Goal: Task Accomplishment & Management: Manage account settings

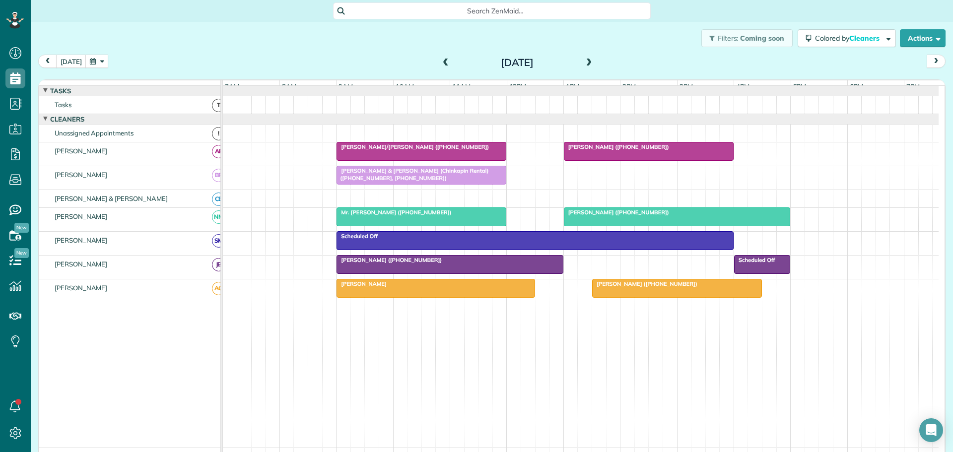
scroll to position [4, 4]
click at [71, 59] on button "[DATE]" at bounding box center [71, 61] width 30 height 13
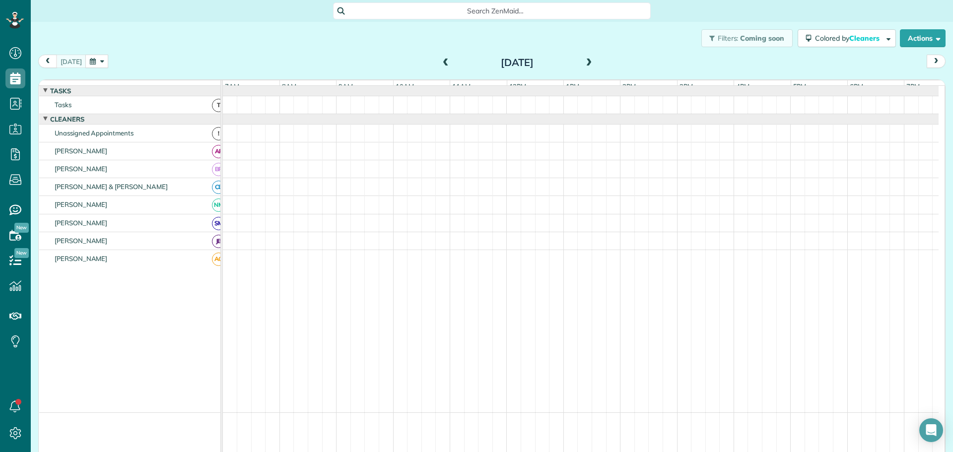
scroll to position [5, 0]
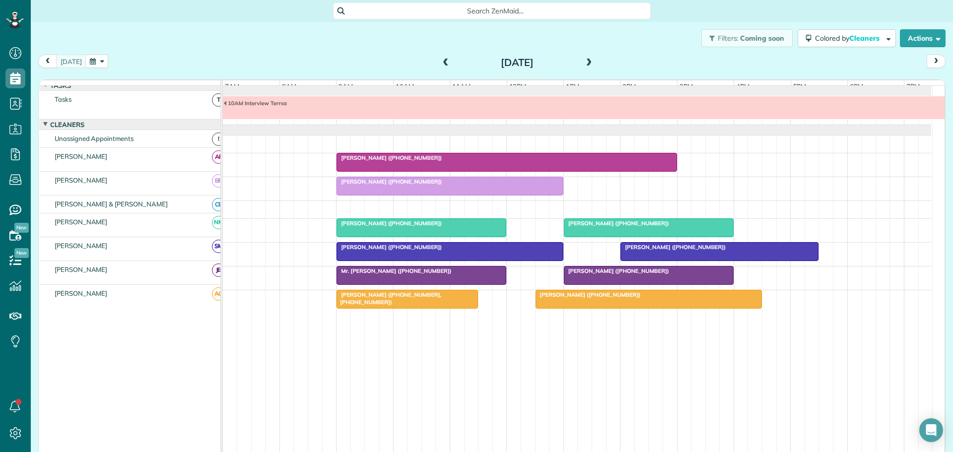
click at [369, 225] on span "[PERSON_NAME] ([PHONE_NUMBER])" at bounding box center [389, 223] width 106 height 7
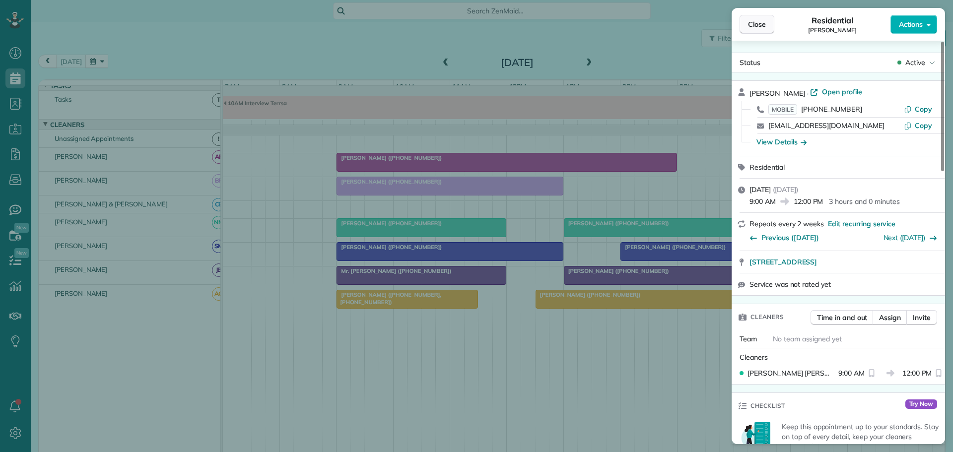
click at [758, 20] on span "Close" at bounding box center [757, 24] width 18 height 10
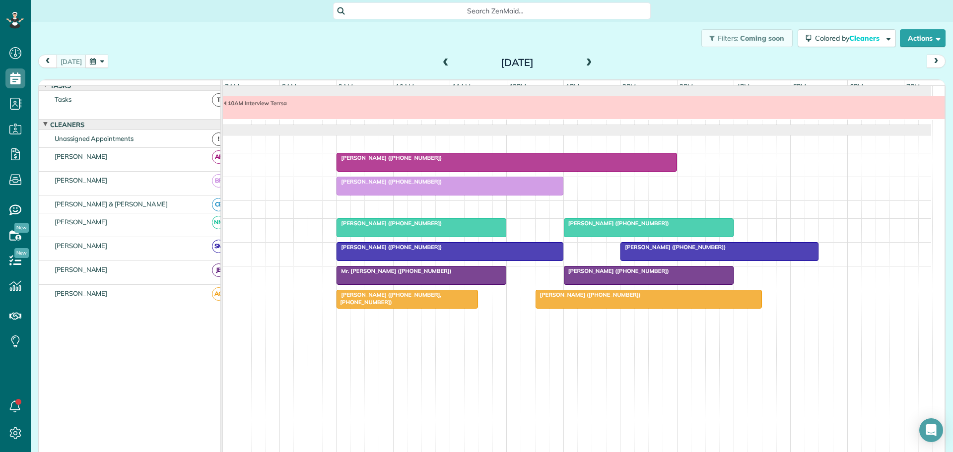
click at [599, 227] on span "[PERSON_NAME] ([PHONE_NUMBER])" at bounding box center [616, 223] width 106 height 7
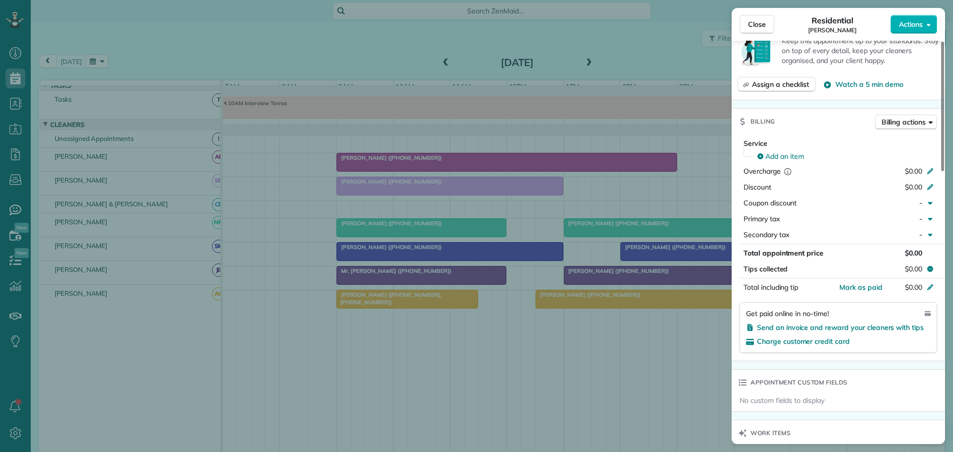
scroll to position [144, 0]
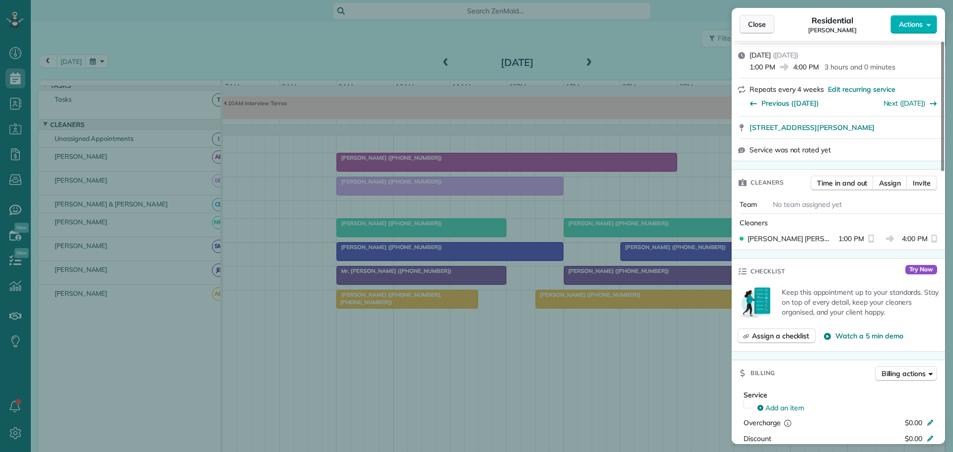
click at [753, 21] on span "Close" at bounding box center [757, 24] width 18 height 10
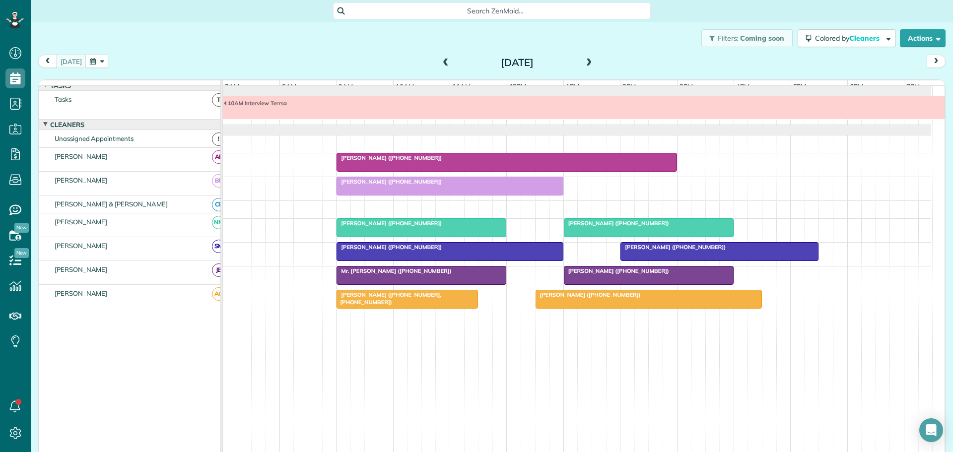
click at [584, 62] on span at bounding box center [589, 63] width 11 height 9
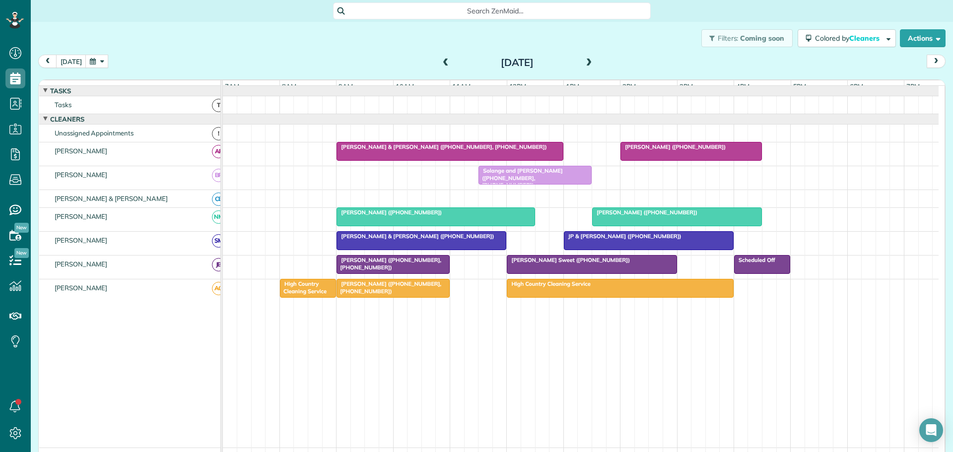
click at [307, 34] on div "Filters: Coming soon Colored by Cleaners Color by Cleaner Color by Team Color b…" at bounding box center [492, 38] width 922 height 33
click at [441, 64] on span at bounding box center [445, 63] width 11 height 9
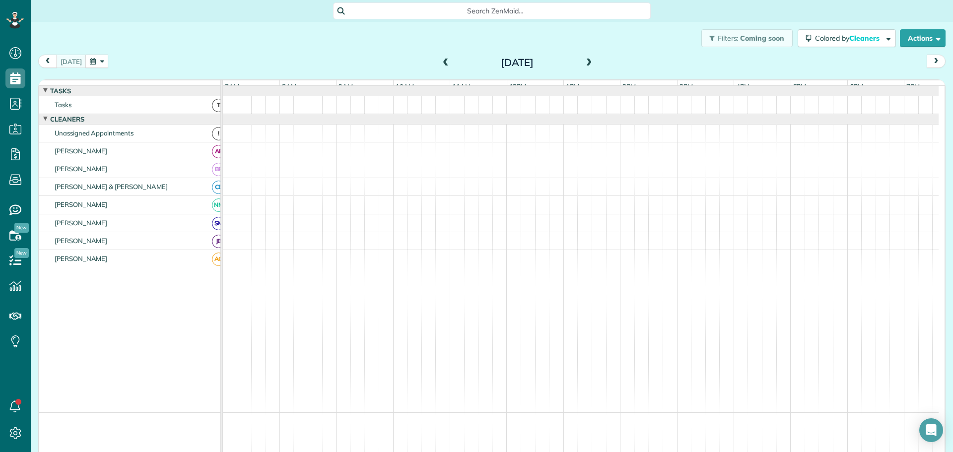
scroll to position [5, 0]
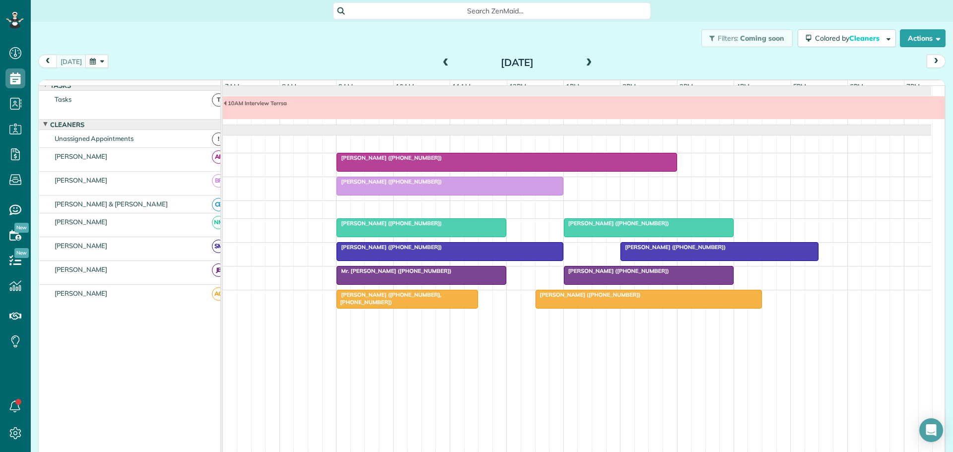
click at [586, 273] on span "[PERSON_NAME] ([PHONE_NUMBER])" at bounding box center [616, 271] width 106 height 7
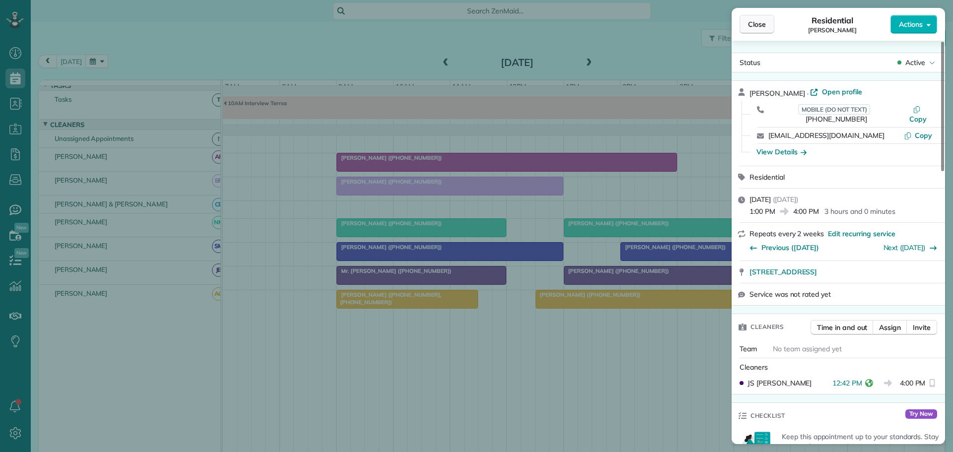
click at [758, 27] on span "Close" at bounding box center [757, 24] width 18 height 10
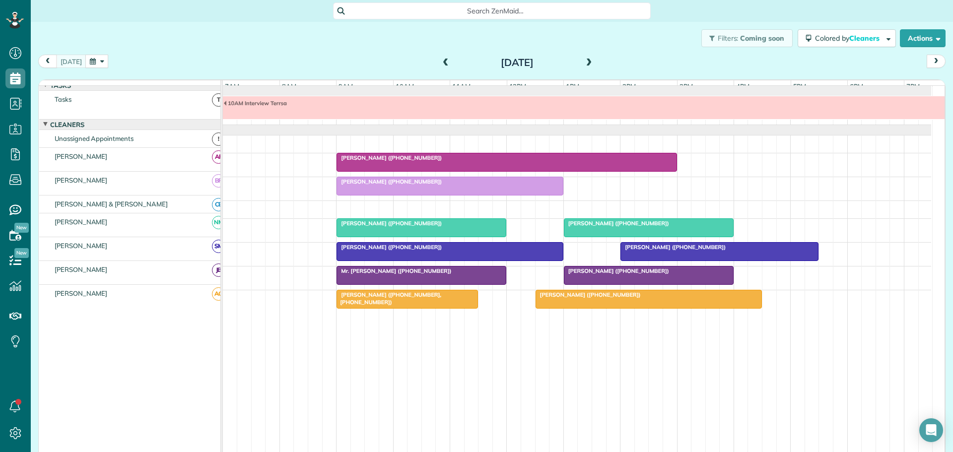
click at [439, 275] on div "Mr. [PERSON_NAME] ([PHONE_NUMBER])" at bounding box center [422, 271] width 164 height 7
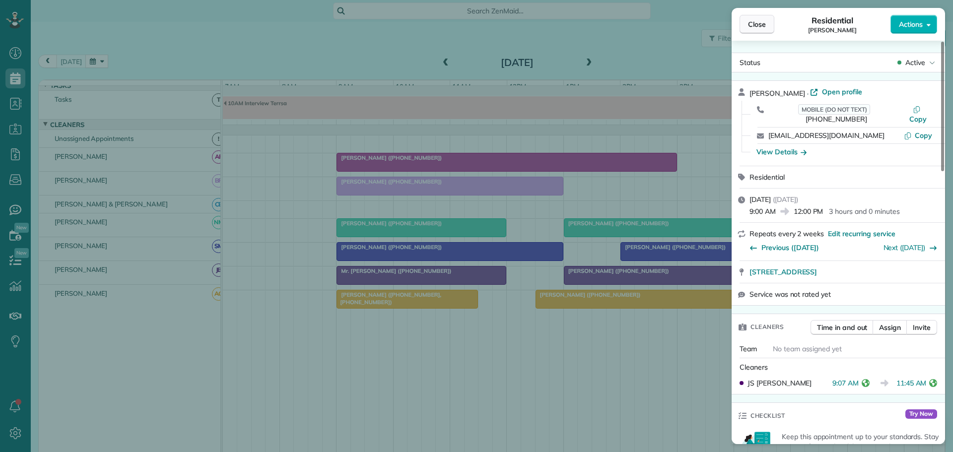
click at [753, 25] on span "Close" at bounding box center [757, 24] width 18 height 10
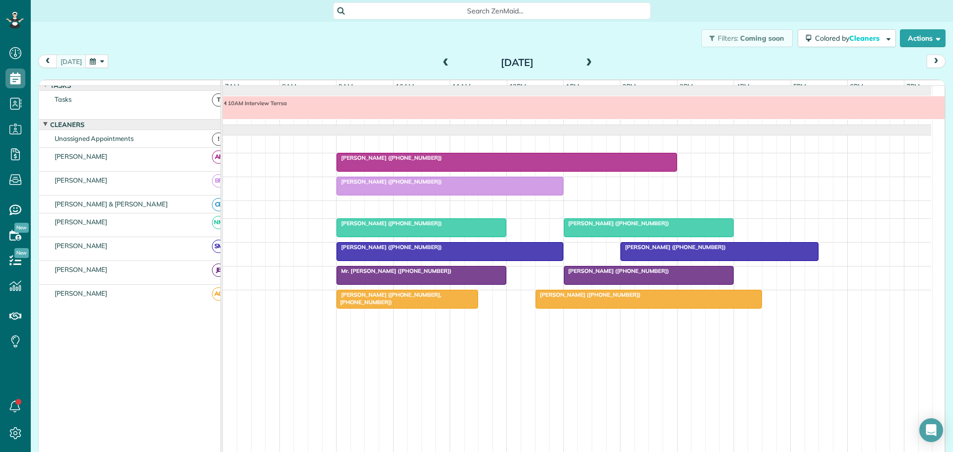
click at [435, 182] on div "[PERSON_NAME] ([PHONE_NUMBER])" at bounding box center [450, 181] width 221 height 7
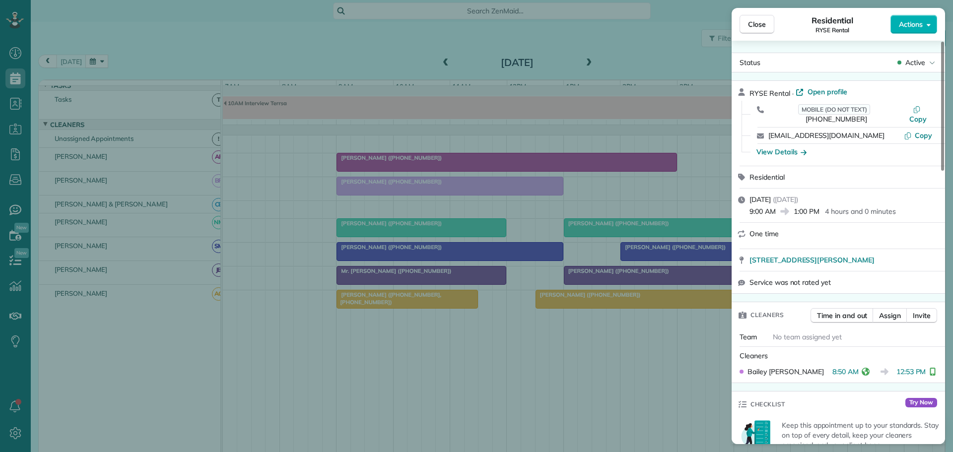
click at [499, 253] on div "Close Residential RYSE Rental Actions Status Active RYSE Rental · Open profile …" at bounding box center [476, 226] width 953 height 452
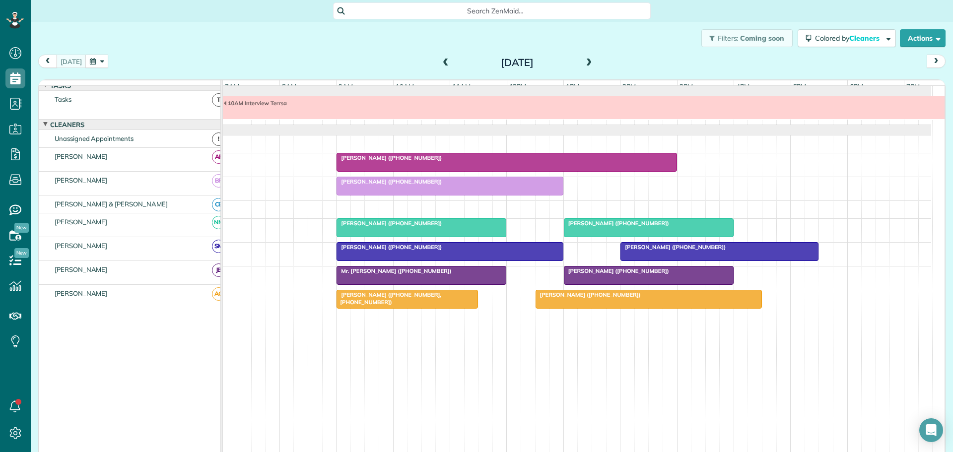
click at [498, 251] on div "[PERSON_NAME] ([PHONE_NUMBER])" at bounding box center [450, 247] width 221 height 7
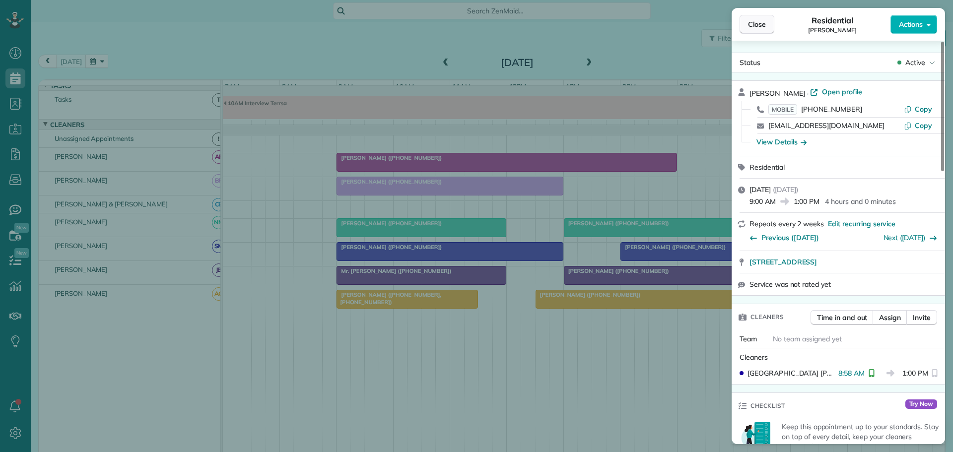
click at [763, 23] on span "Close" at bounding box center [757, 24] width 18 height 10
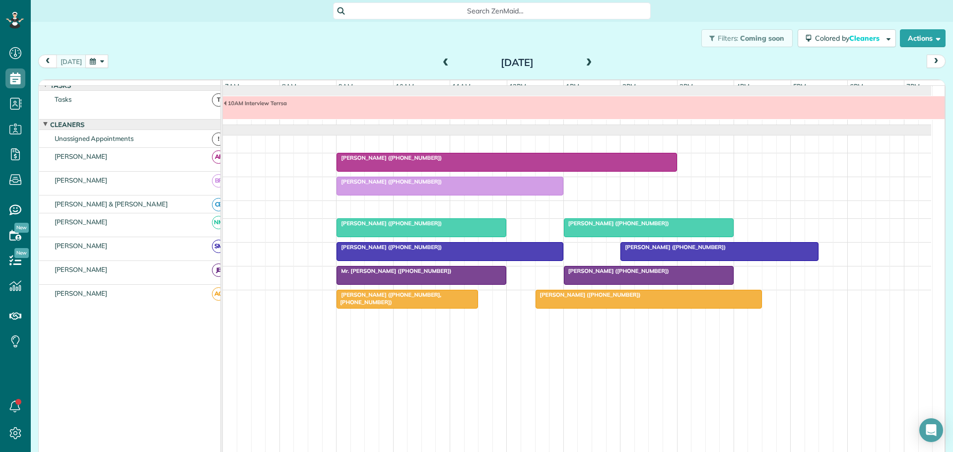
click at [655, 249] on span "[PERSON_NAME] ([PHONE_NUMBER])" at bounding box center [673, 247] width 106 height 7
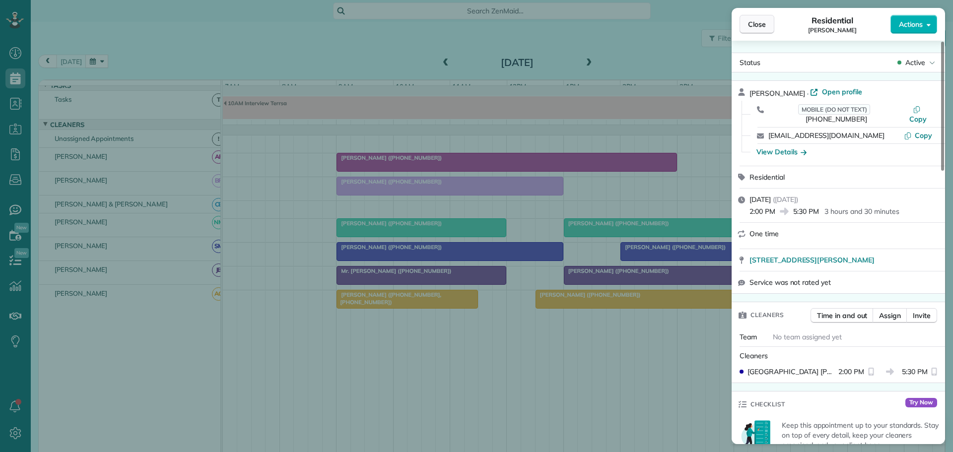
click at [760, 24] on span "Close" at bounding box center [757, 24] width 18 height 10
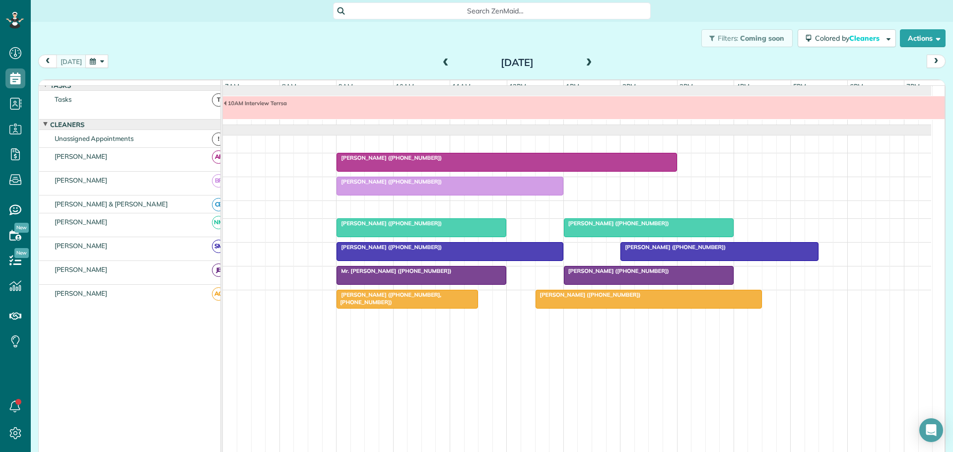
click at [518, 159] on div "[PERSON_NAME] ([PHONE_NUMBER])" at bounding box center [507, 157] width 334 height 7
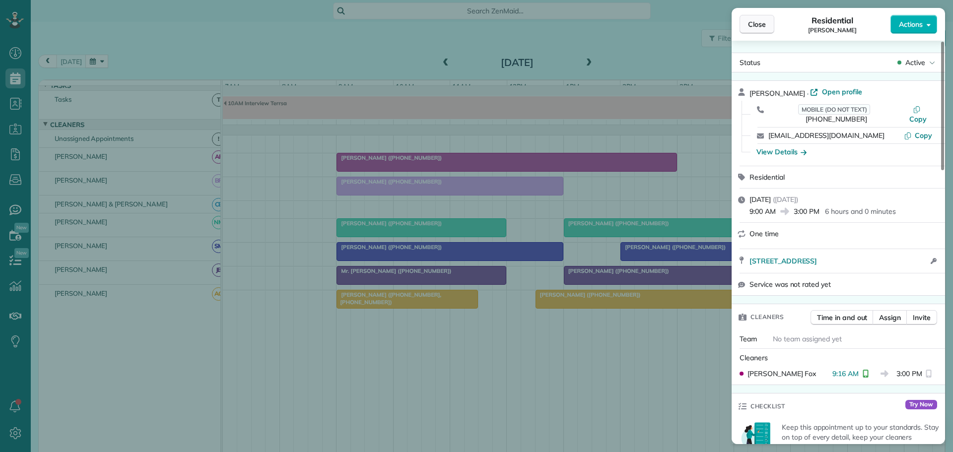
click at [757, 24] on span "Close" at bounding box center [757, 24] width 18 height 10
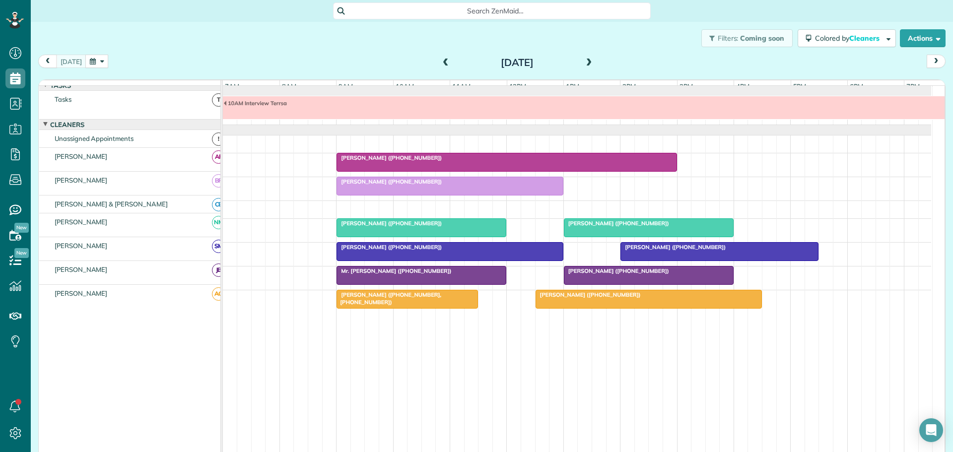
click at [572, 301] on div at bounding box center [649, 299] width 226 height 18
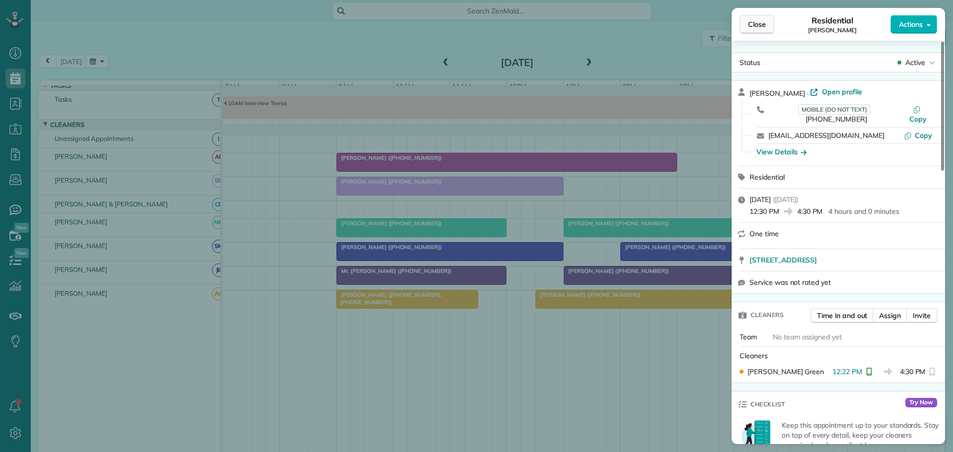
click at [757, 27] on span "Close" at bounding box center [757, 24] width 18 height 10
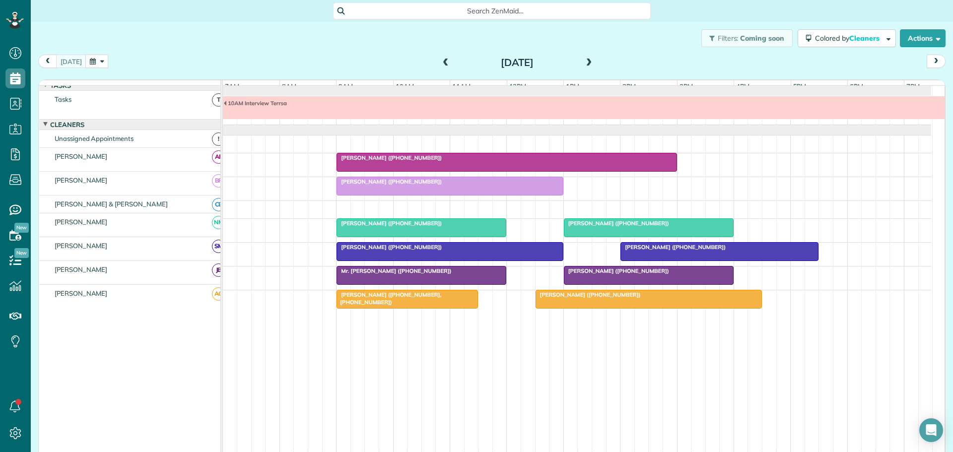
click at [332, 36] on div "Filters: Coming soon Colored by Cleaners Color by Cleaner Color by Team Color b…" at bounding box center [492, 38] width 922 height 33
